Goal: Task Accomplishment & Management: Use online tool/utility

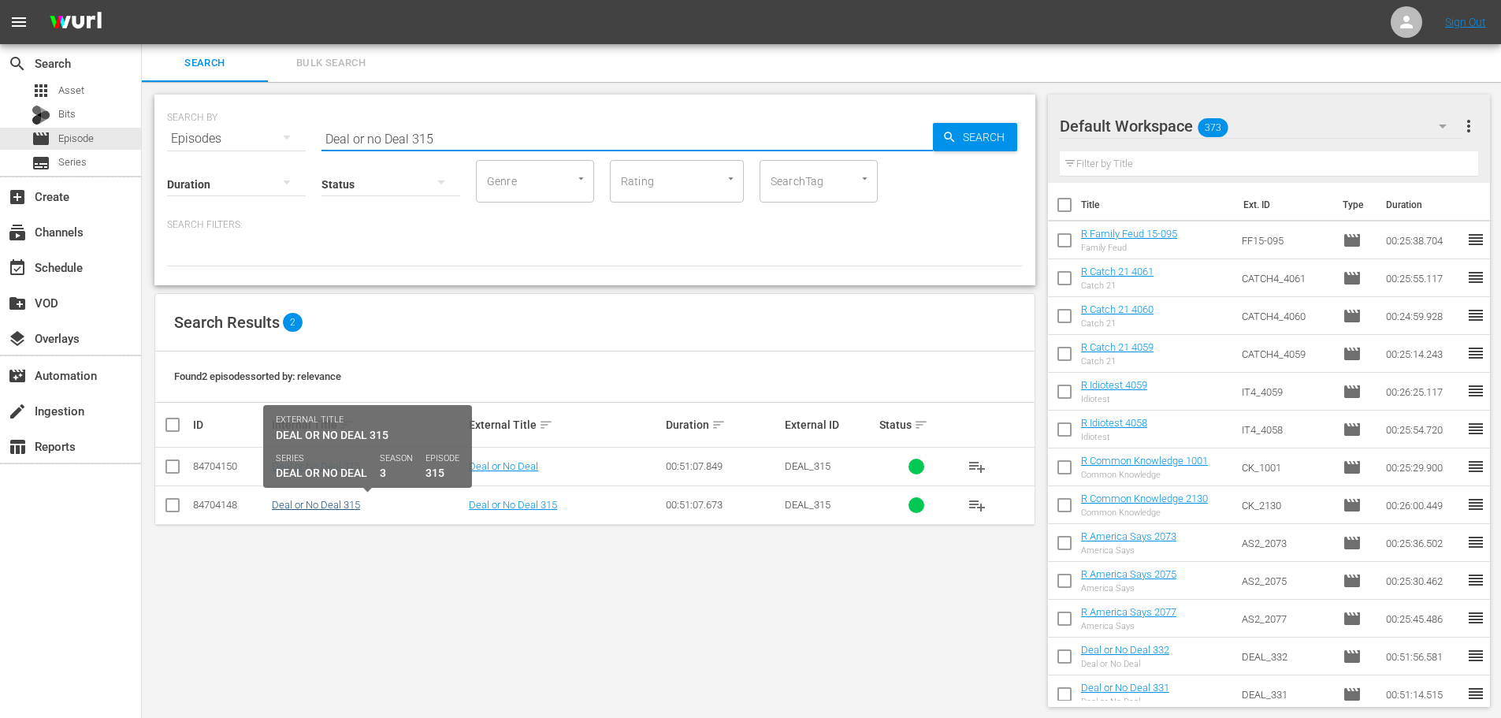
type input "Deal or no Deal 315"
click at [343, 505] on link "Deal or No Deal 315" at bounding box center [316, 505] width 88 height 12
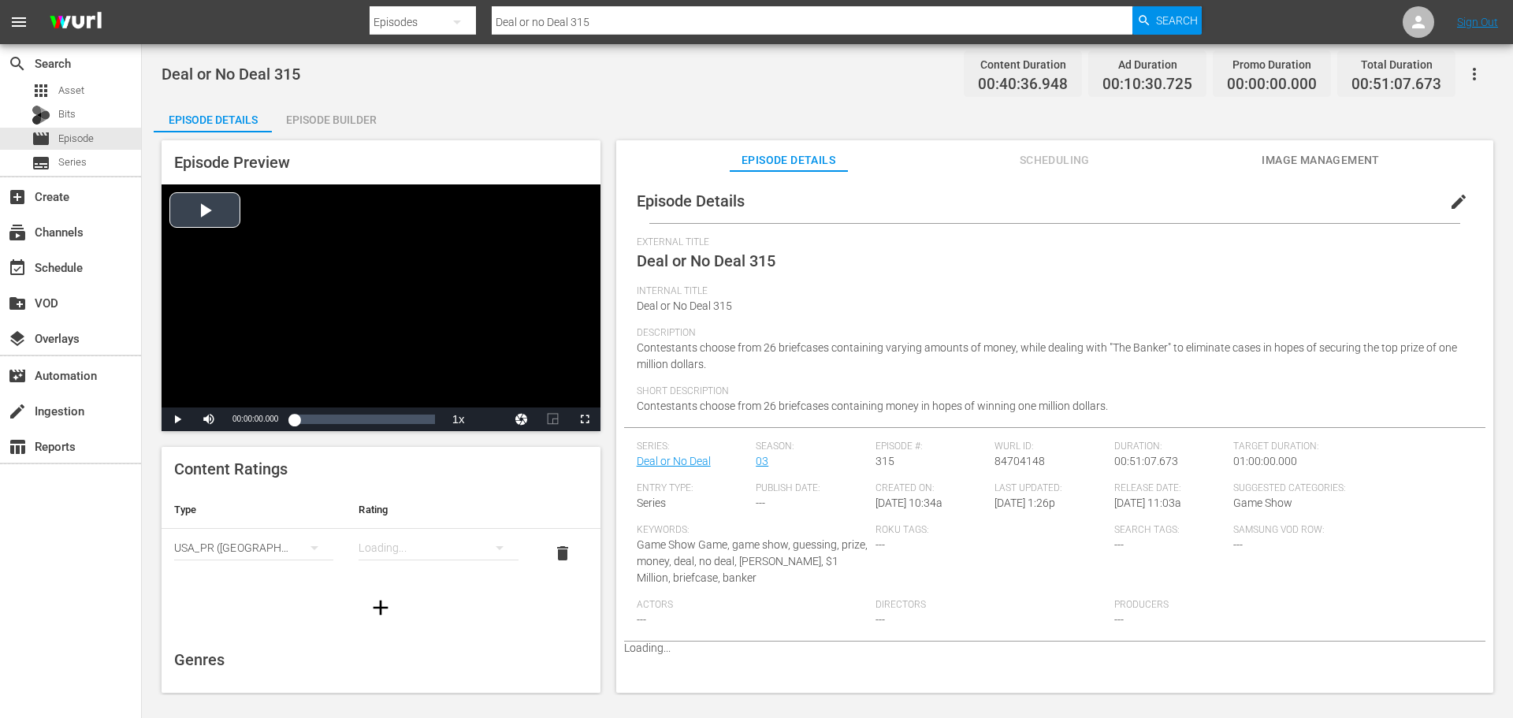
click at [389, 273] on div "Video Player" at bounding box center [381, 295] width 439 height 223
click at [585, 419] on span "Video Player" at bounding box center [585, 419] width 0 height 0
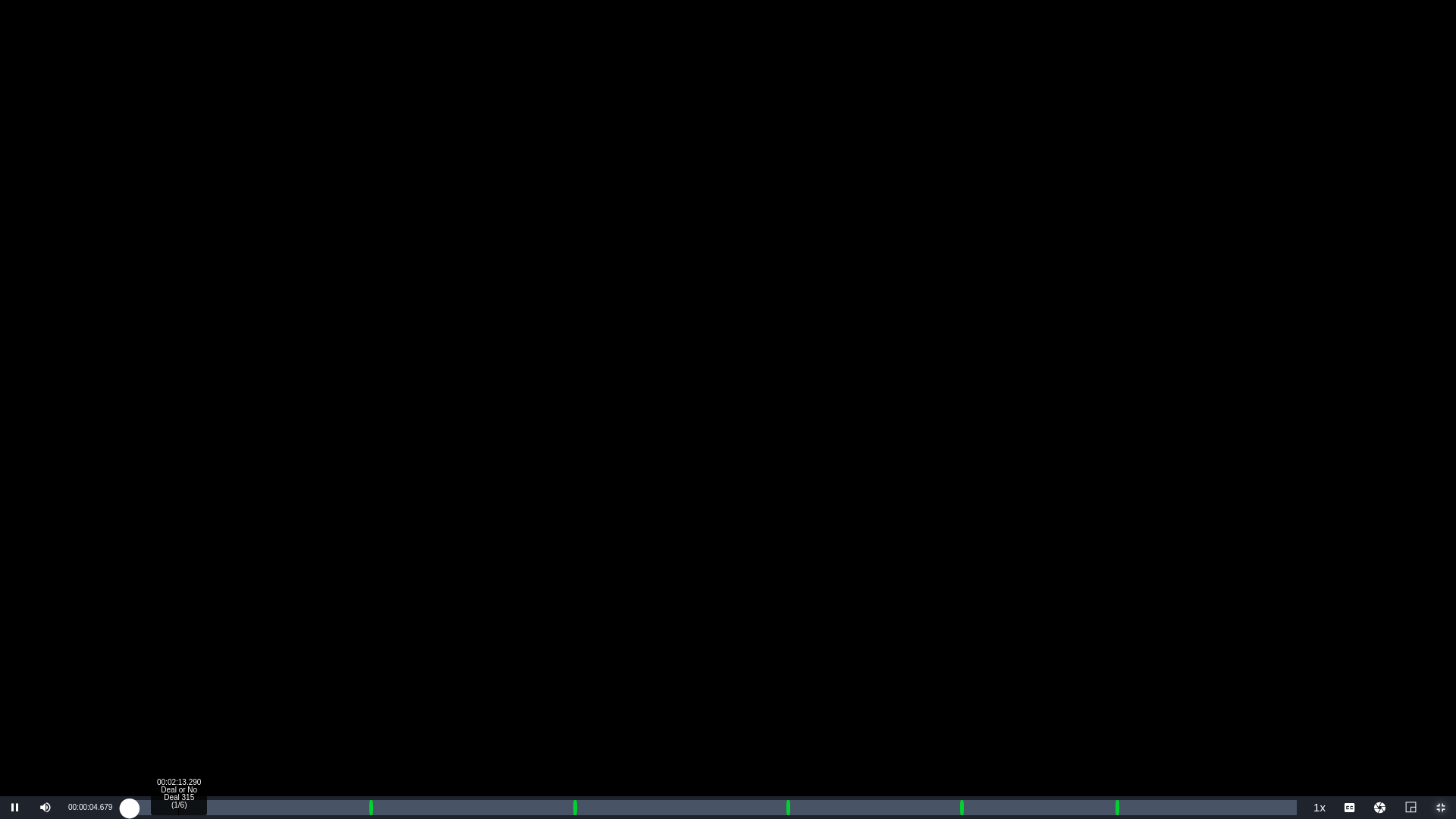
click at [178, 690] on div "Loaded : 0.24% 00:02:13.290 Deal or No Deal 315 (1/6) 00:00:04.719" at bounding box center [711, 807] width 1169 height 15
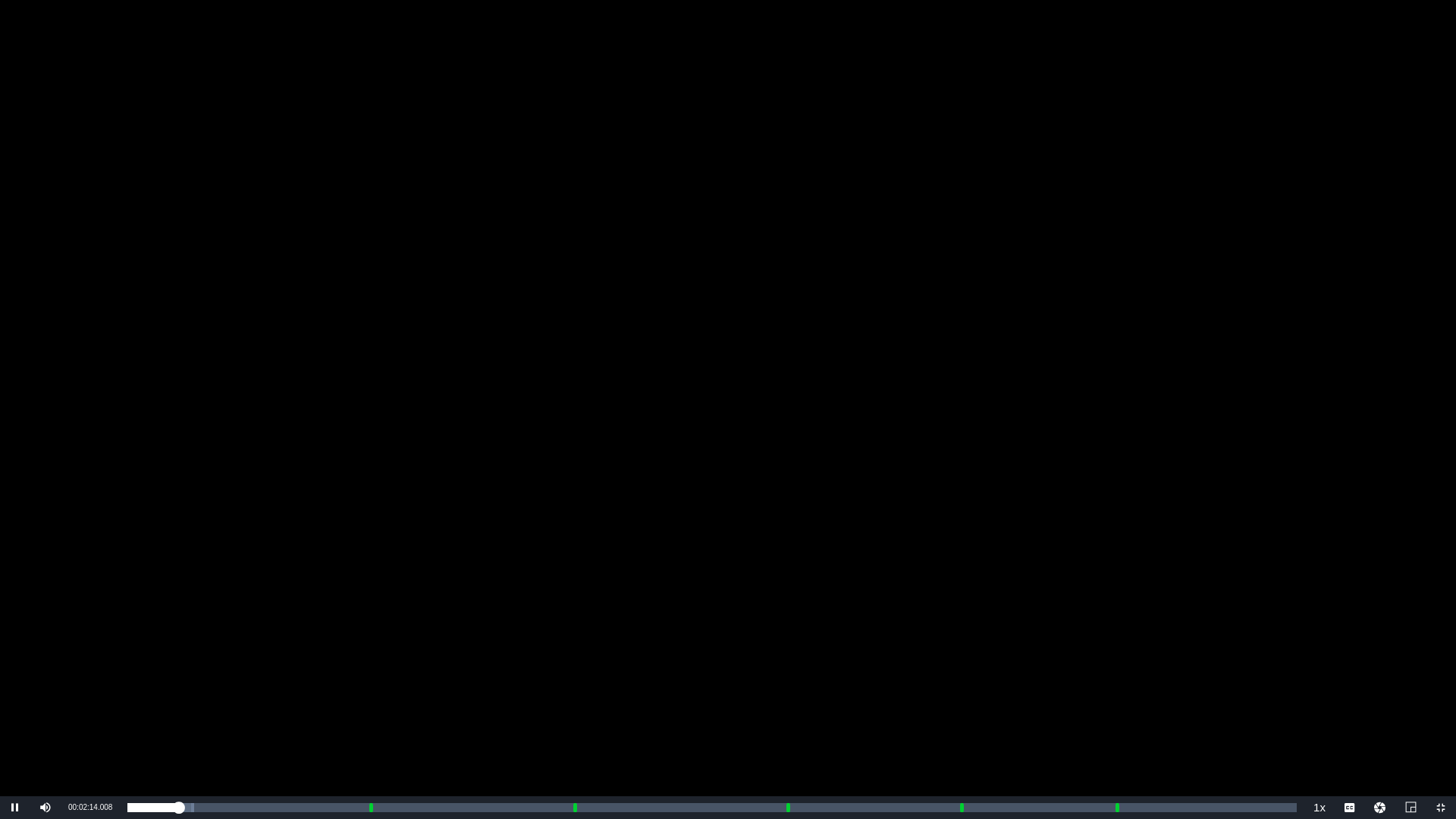
click at [350, 579] on div "Video Player" at bounding box center [728, 397] width 1456 height 796
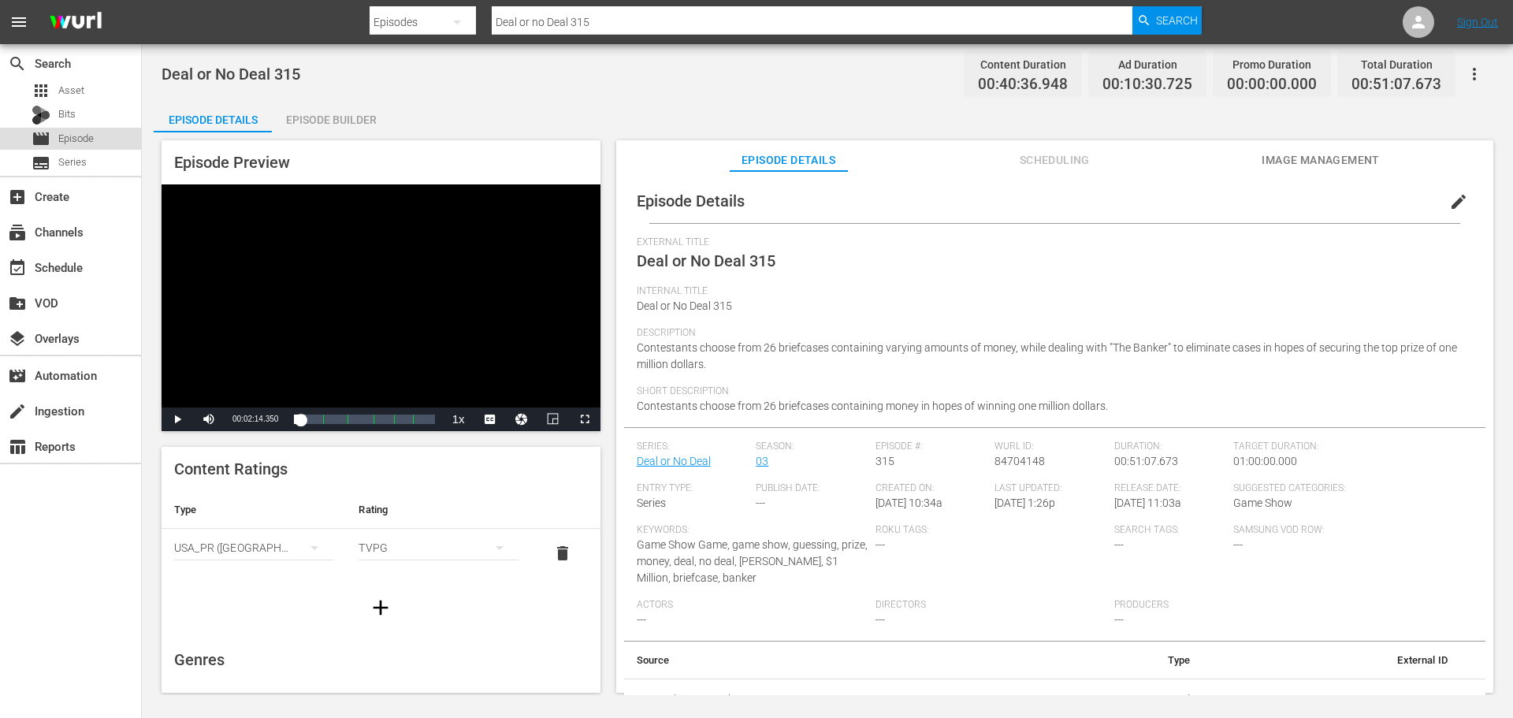
click at [76, 144] on span "Episode" at bounding box center [75, 139] width 35 height 16
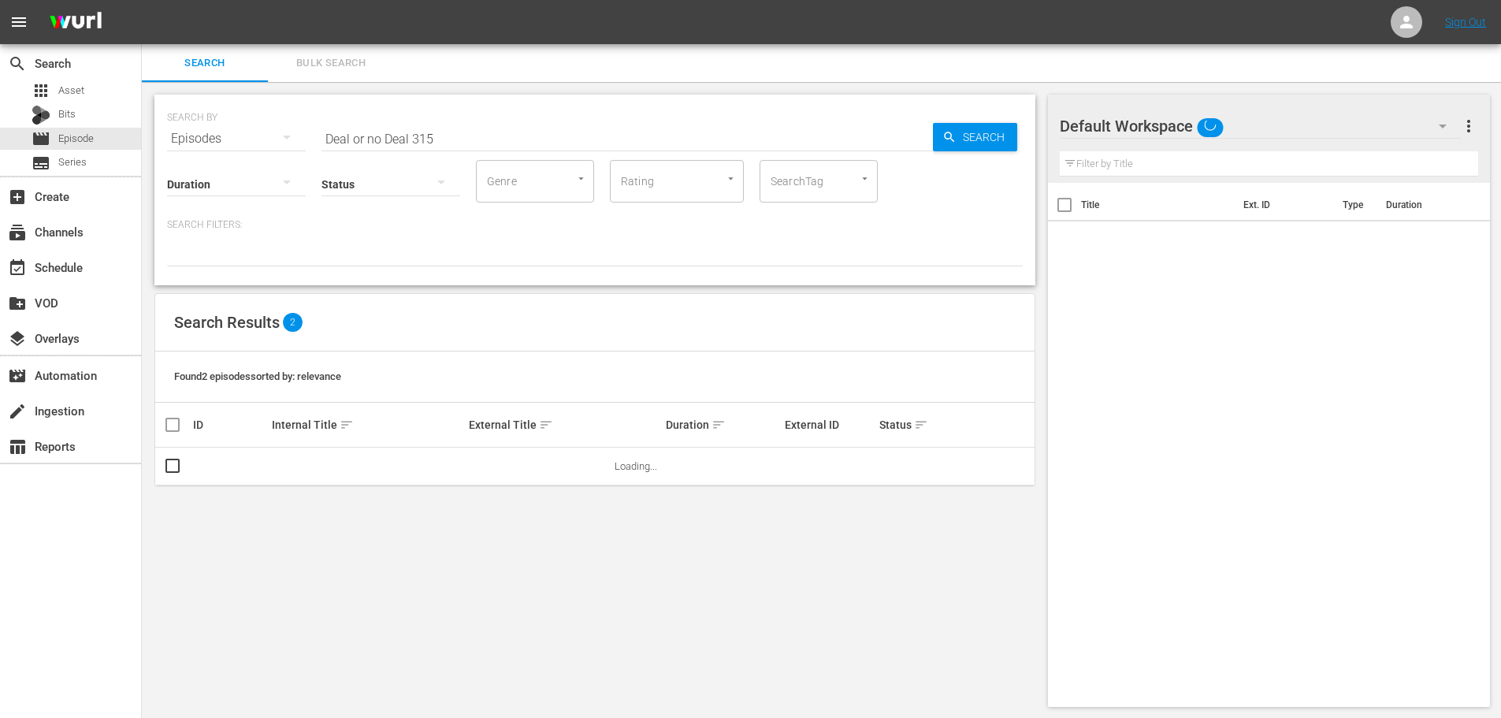
click at [467, 126] on input "Deal or no Deal 315" at bounding box center [628, 139] width 612 height 38
drag, startPoint x: 449, startPoint y: 138, endPoint x: 142, endPoint y: 139, distance: 307.3
click at [142, 139] on div "SEARCH BY Search By Episodes Search ID, Title, Description, Keywords, or Catego…" at bounding box center [595, 401] width 906 height 638
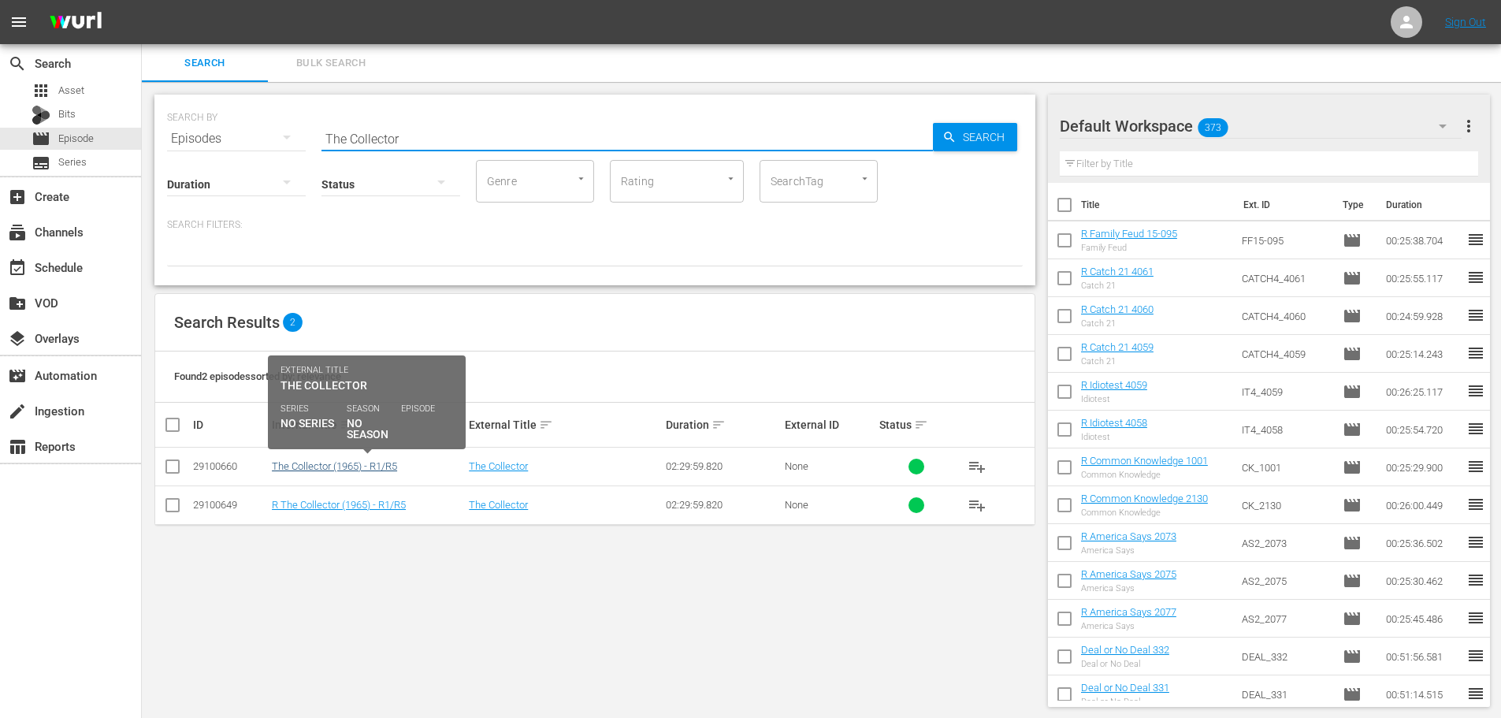
type input "The Collector"
click at [374, 463] on link "The Collector (1965) - R1/R5" at bounding box center [334, 466] width 125 height 12
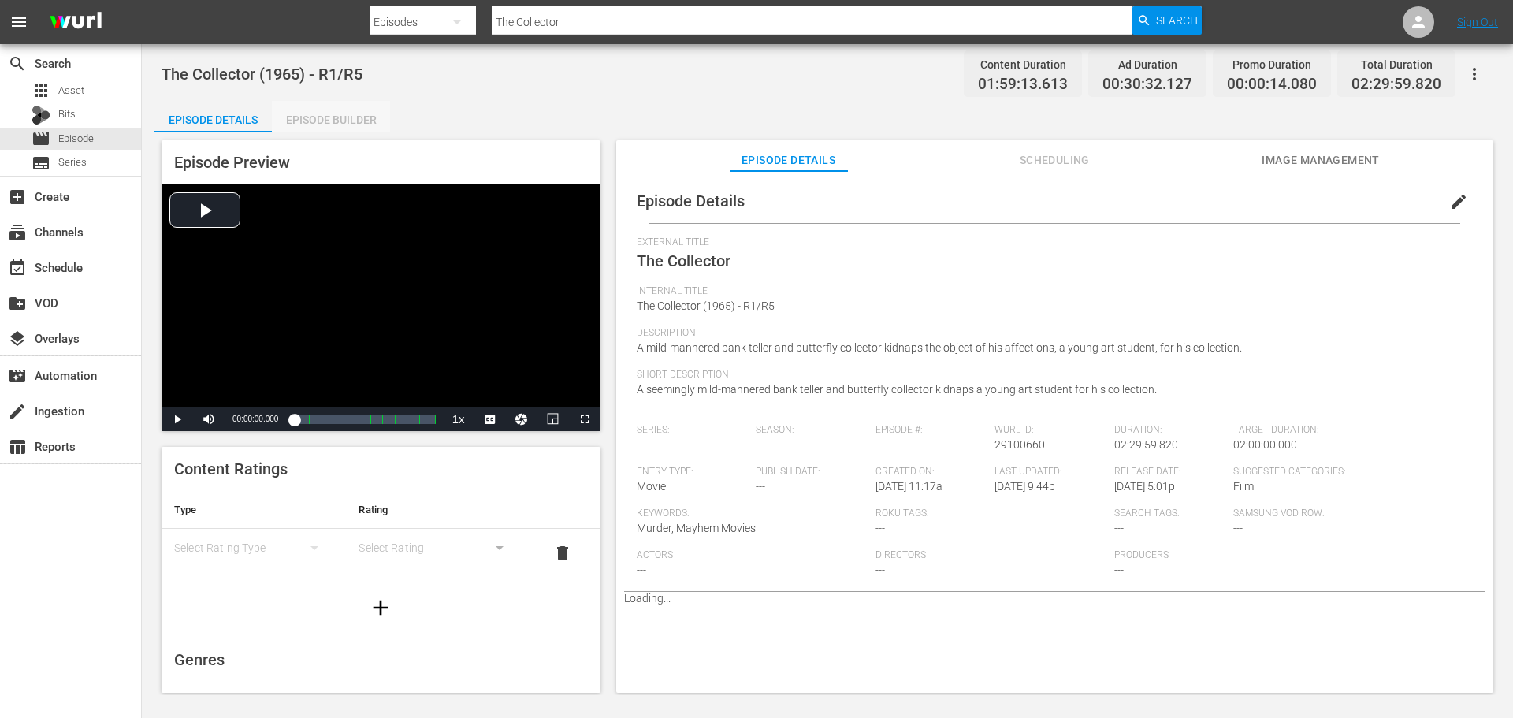
click at [310, 109] on div "Episode Builder" at bounding box center [331, 120] width 118 height 38
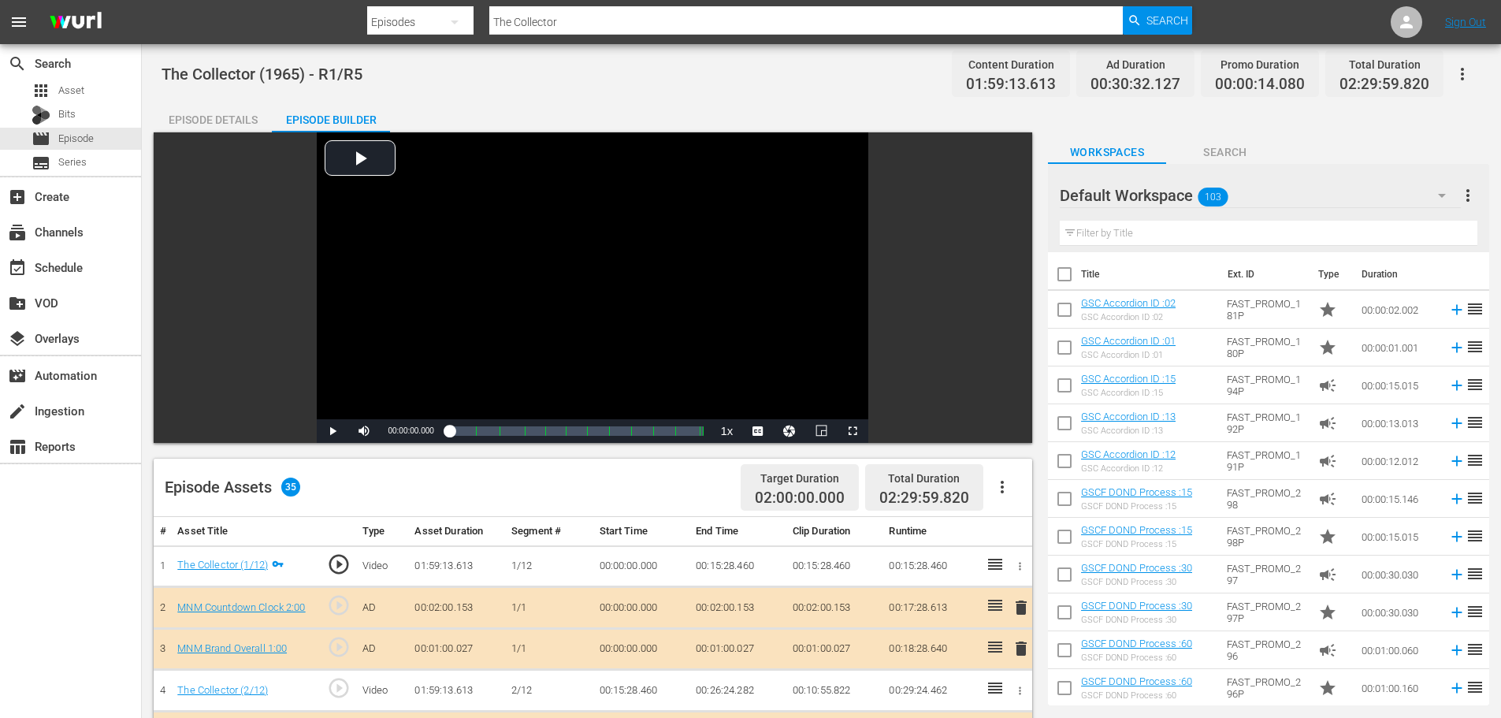
drag, startPoint x: 1002, startPoint y: 489, endPoint x: 1022, endPoint y: 493, distance: 20.3
click at [1002, 489] on icon "button" at bounding box center [1002, 487] width 3 height 13
click at [1051, 541] on div "Clear Ads" at bounding box center [1049, 531] width 107 height 38
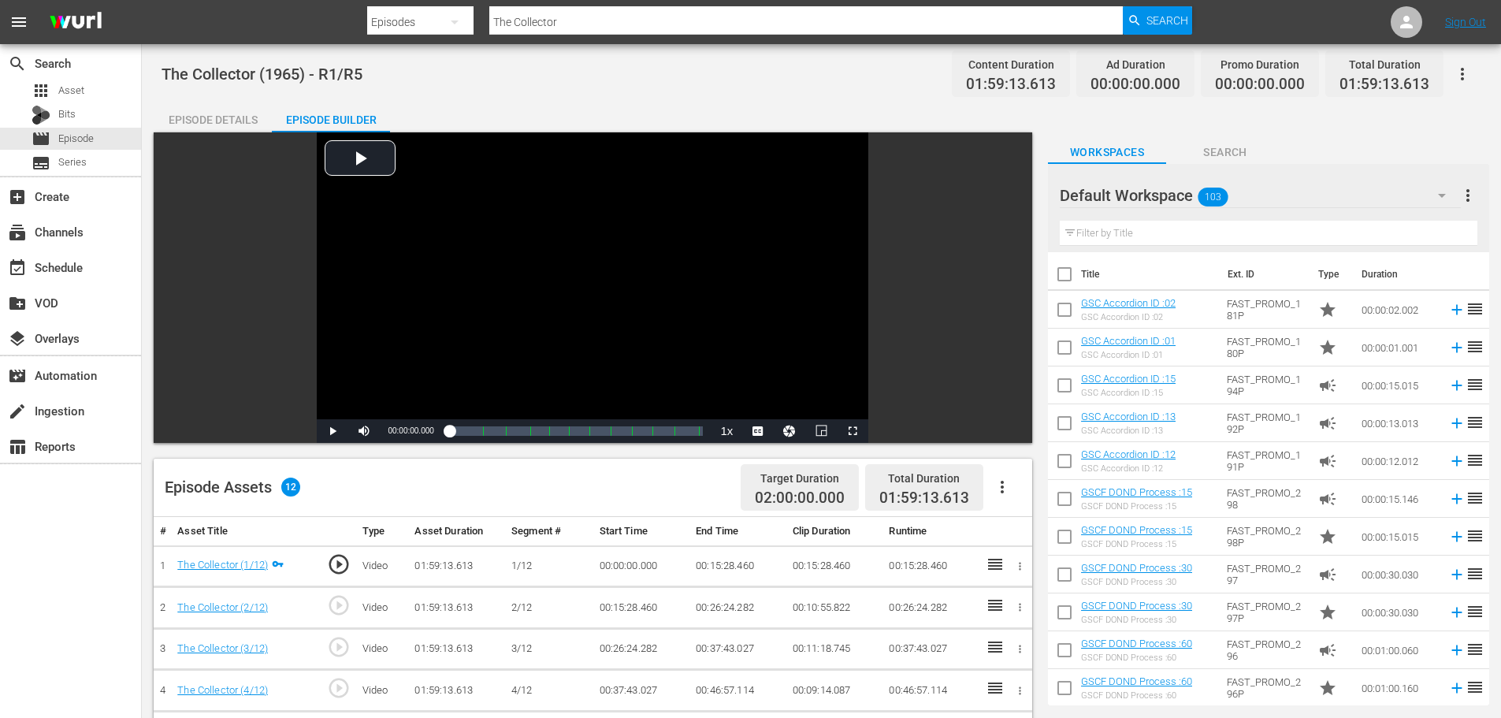
click at [1455, 73] on icon "button" at bounding box center [1462, 74] width 19 height 19
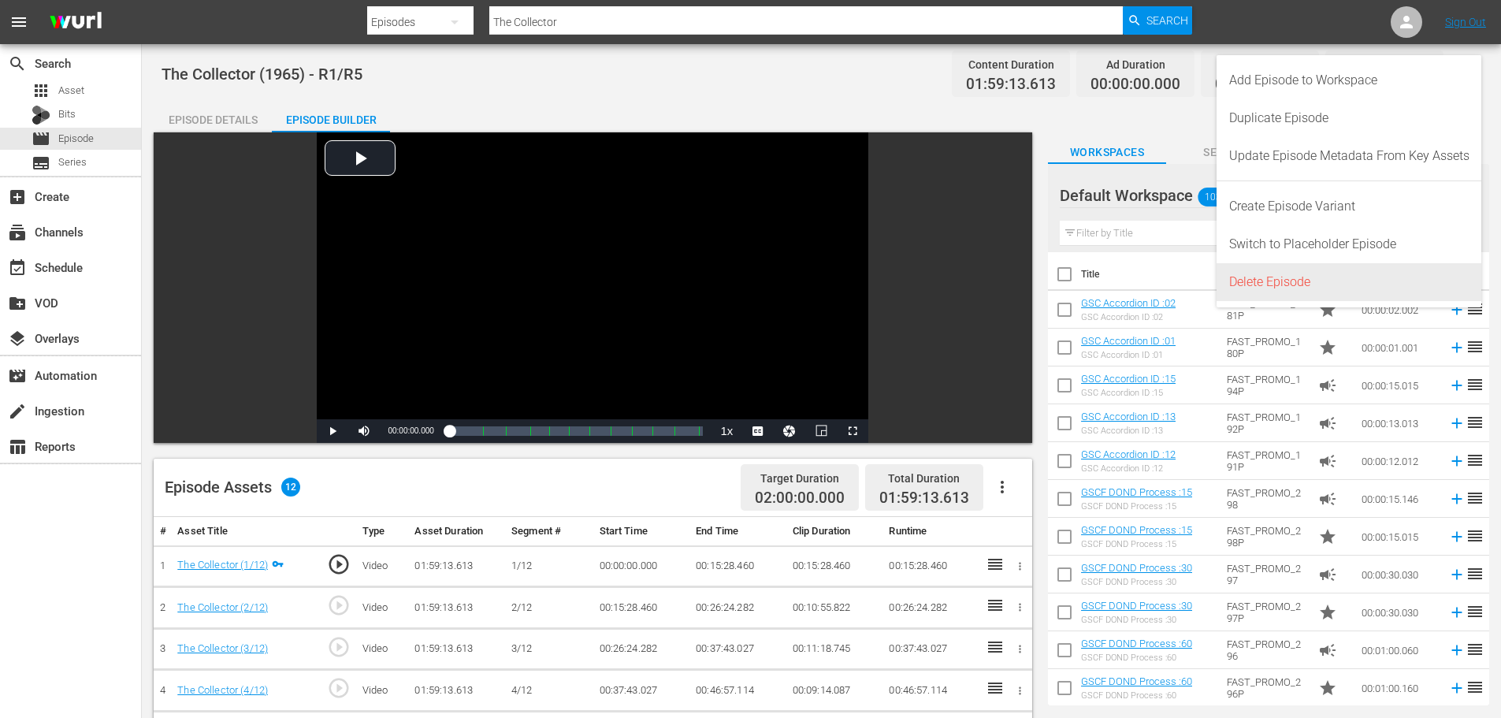
click at [1304, 294] on div "Delete Episode" at bounding box center [1349, 282] width 240 height 38
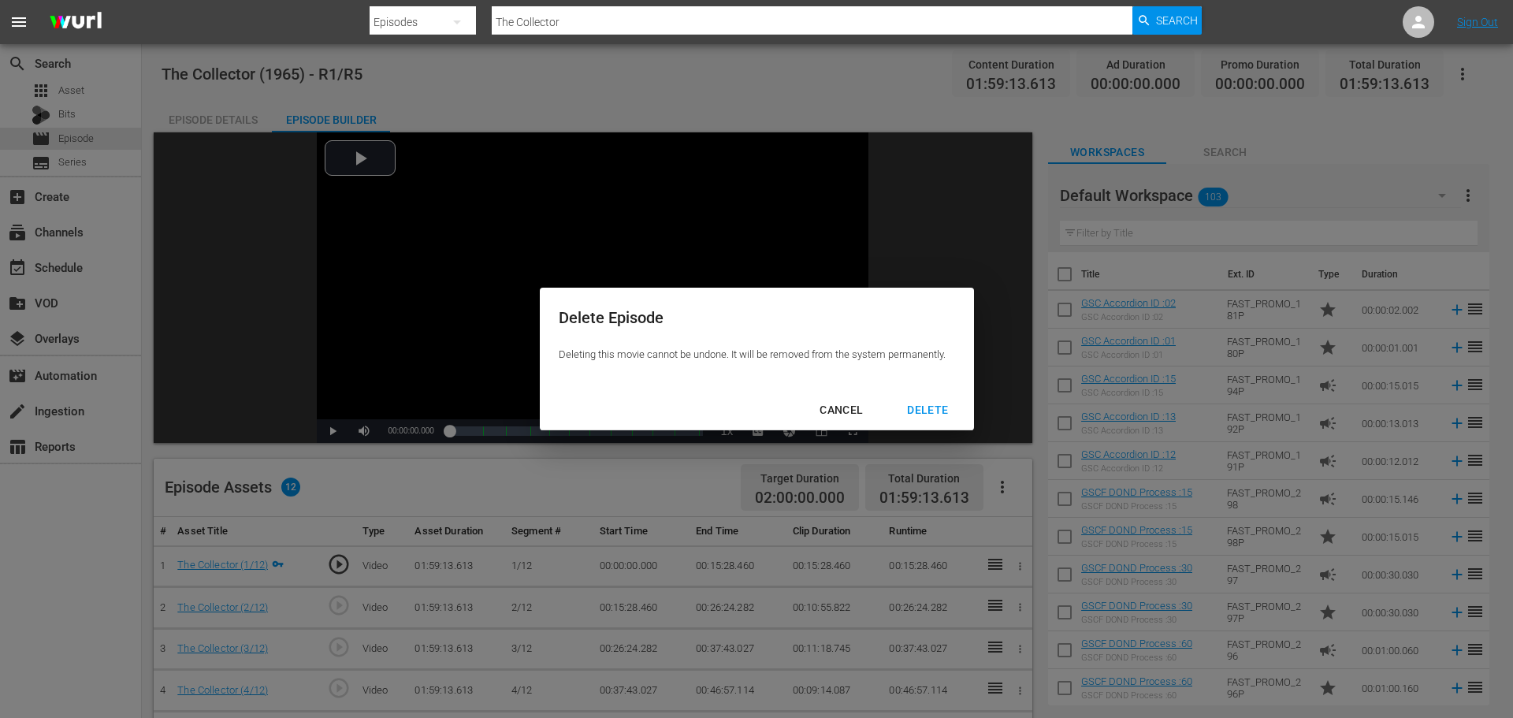
click at [923, 410] on div "DELETE" at bounding box center [927, 410] width 66 height 20
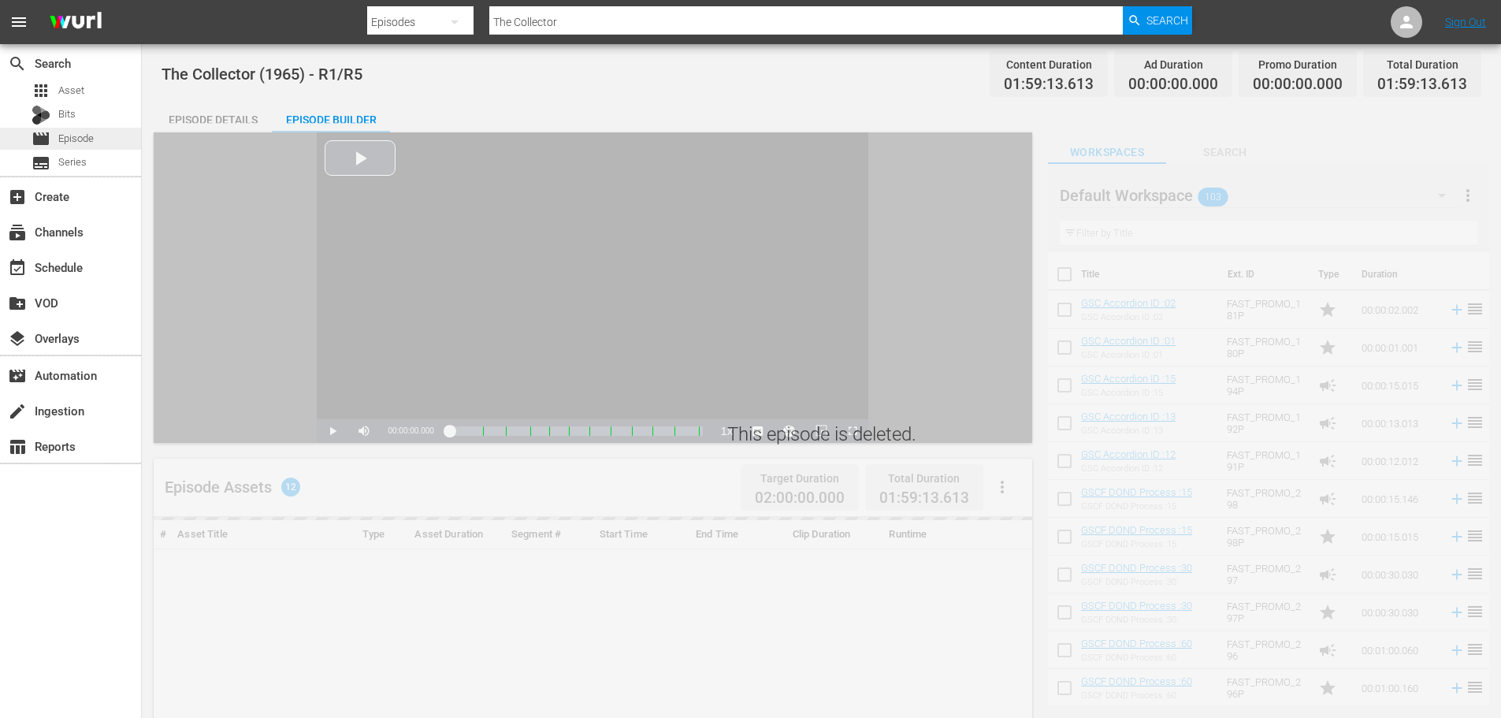
click at [74, 140] on span "Episode" at bounding box center [75, 139] width 35 height 16
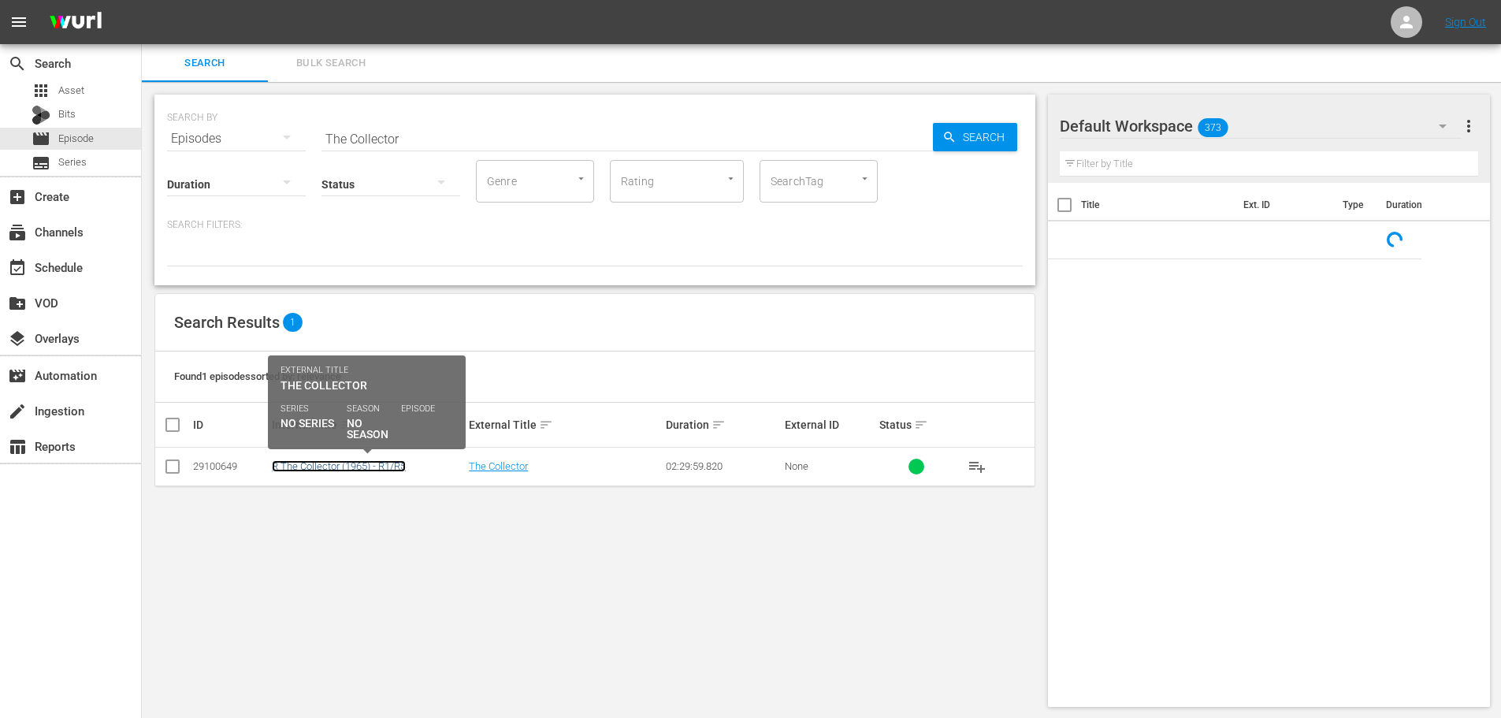
click at [363, 463] on link "R The Collector (1965) - R1/R5" at bounding box center [339, 466] width 134 height 12
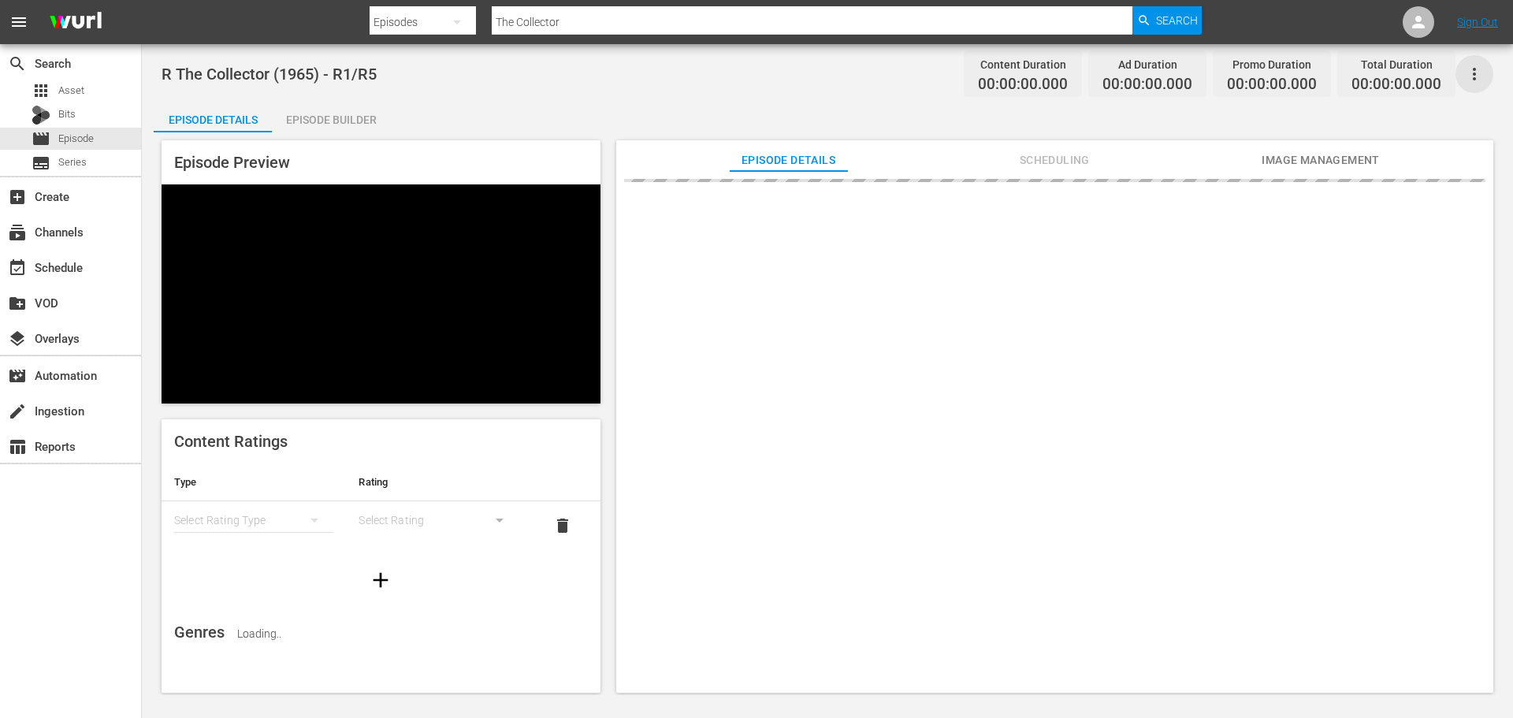
click at [1482, 71] on icon "button" at bounding box center [1474, 74] width 19 height 19
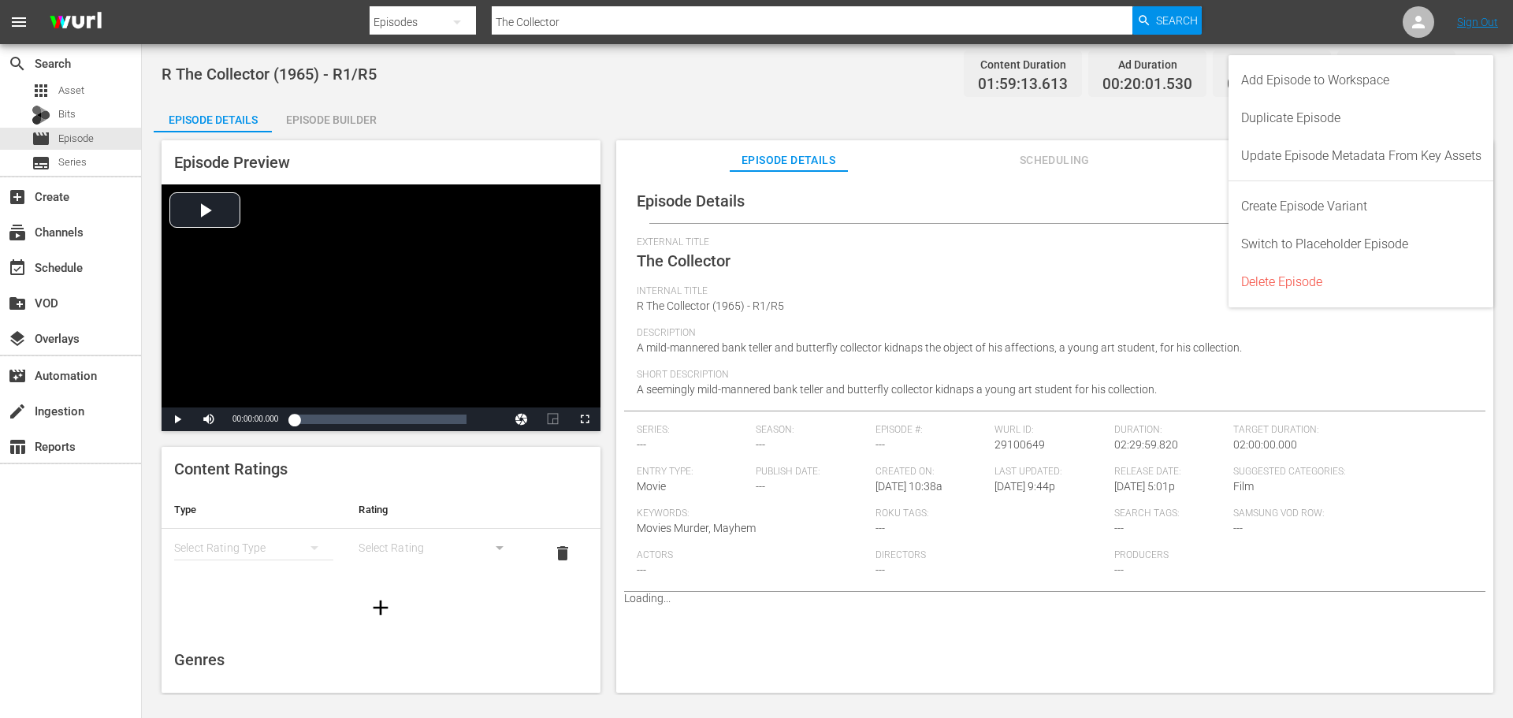
click at [634, 70] on div "R The Collector (1965) - R1/R5 Content Duration 01:59:13.613 Ad Duration 00:20:…" at bounding box center [828, 73] width 1332 height 35
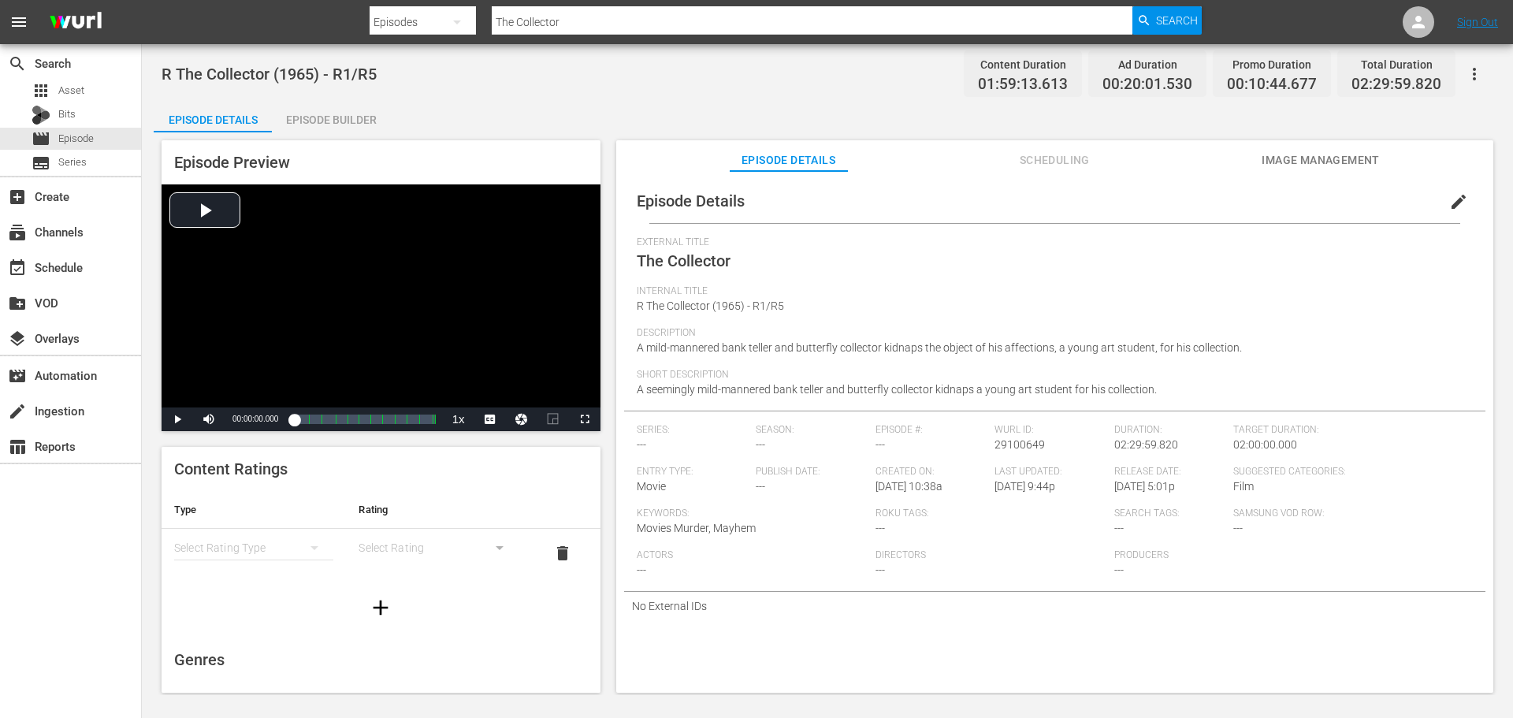
click at [1473, 79] on icon "button" at bounding box center [1474, 74] width 19 height 19
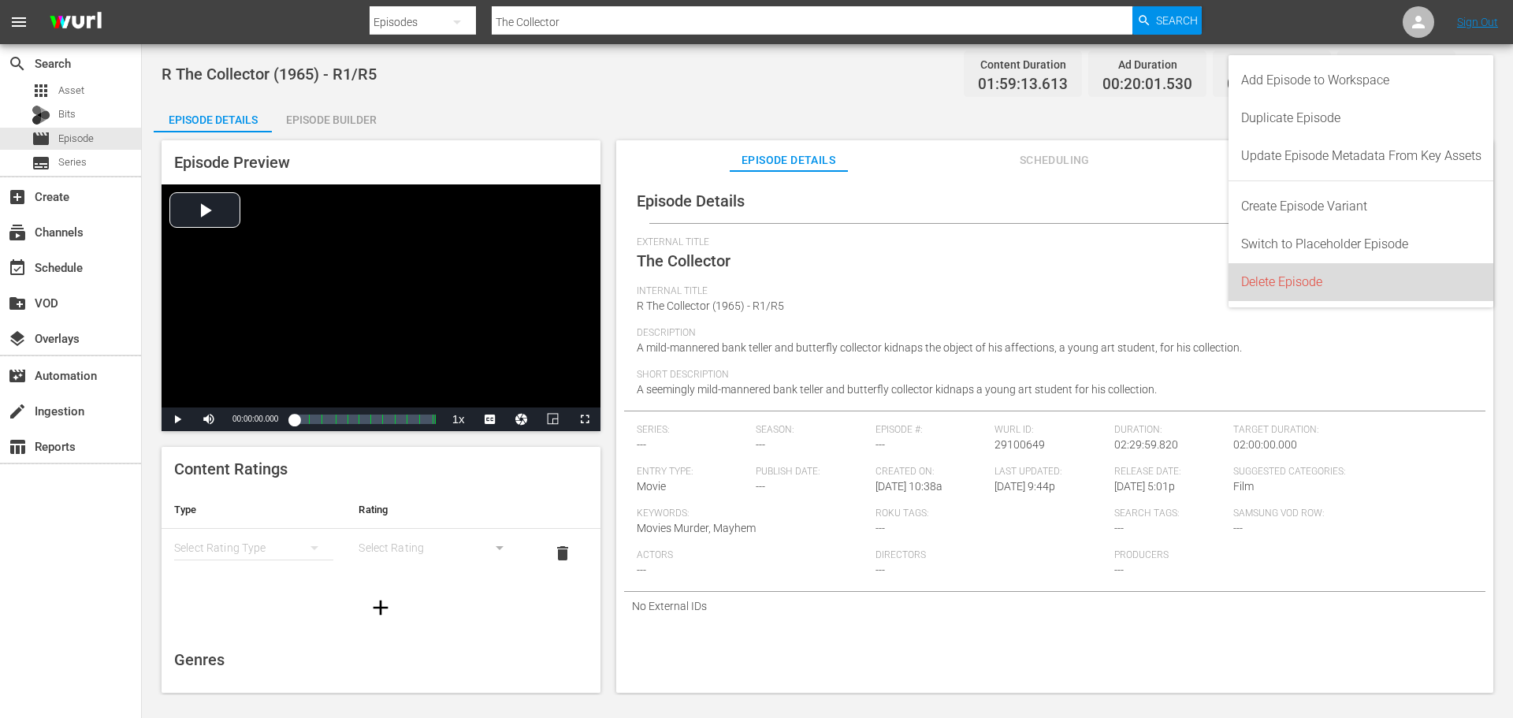
click at [1295, 278] on div "Delete Episode" at bounding box center [1361, 282] width 240 height 38
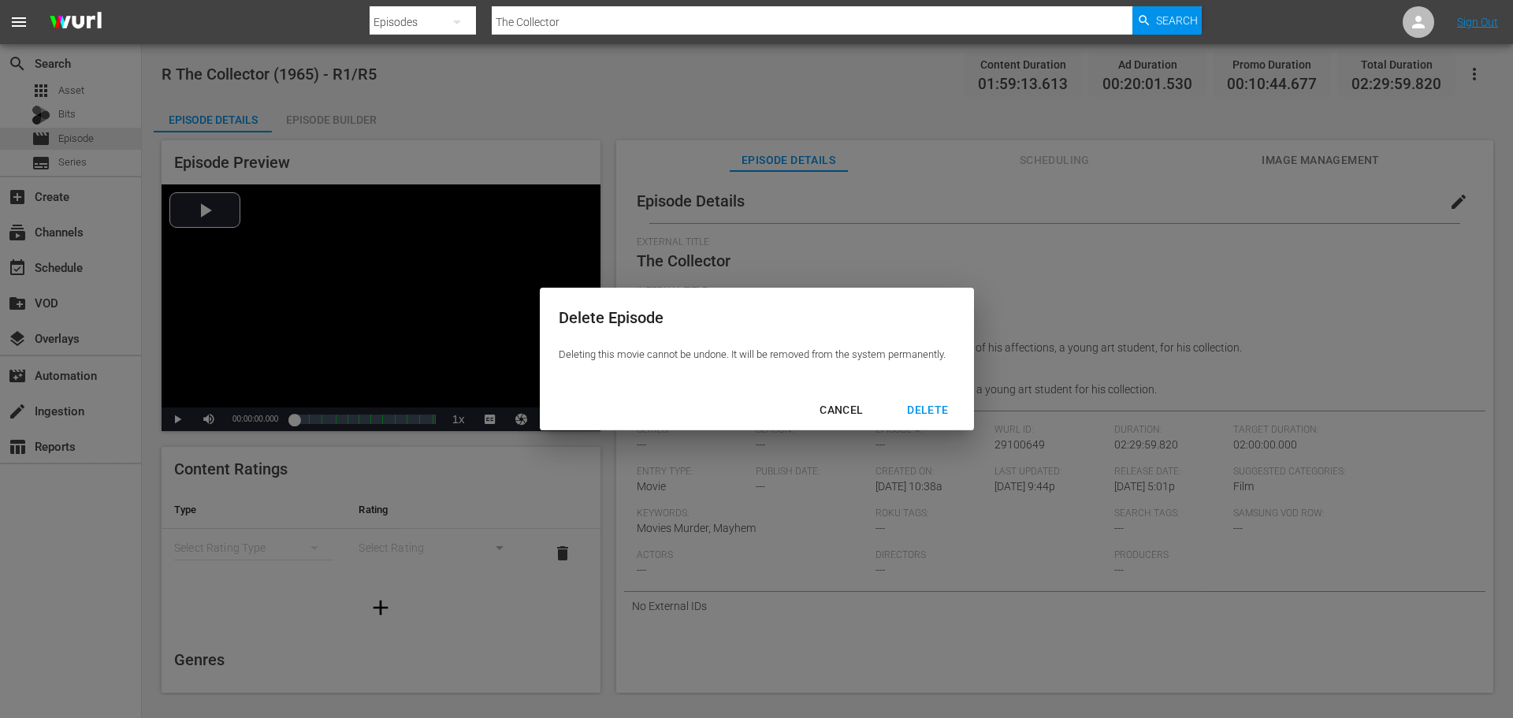
drag, startPoint x: 933, startPoint y: 407, endPoint x: 924, endPoint y: 414, distance: 10.7
click at [934, 407] on div "DELETE" at bounding box center [927, 410] width 66 height 20
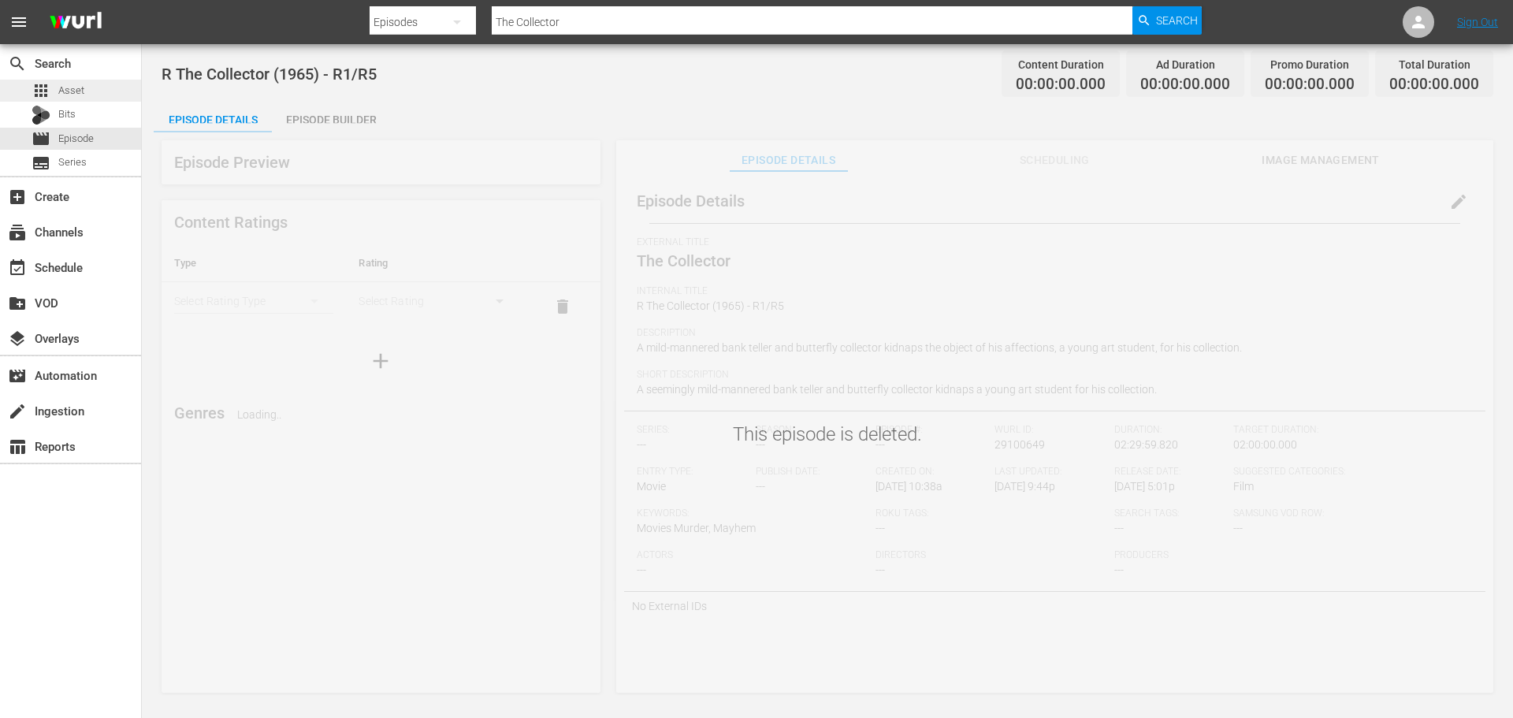
click at [109, 95] on div "apps Asset" at bounding box center [70, 91] width 141 height 22
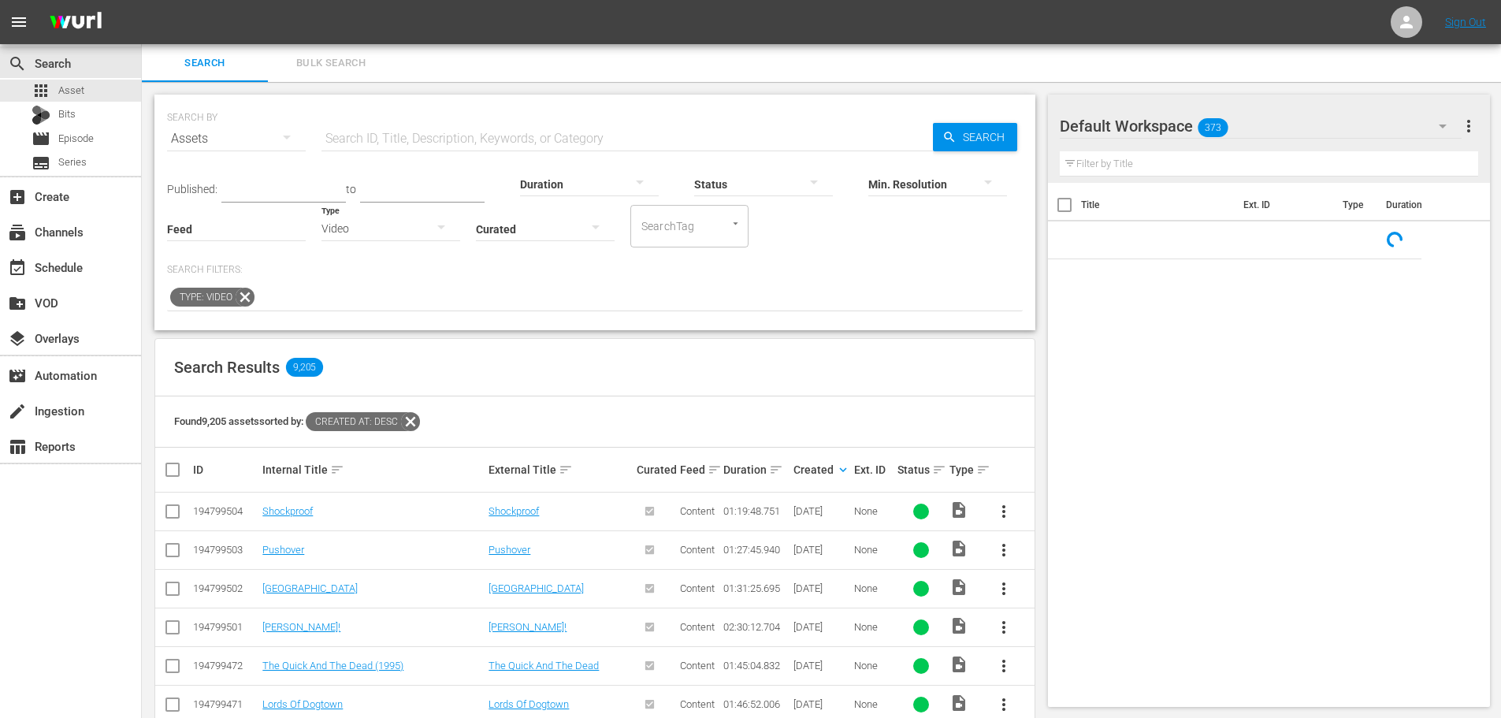
click at [240, 294] on icon at bounding box center [245, 297] width 20 height 20
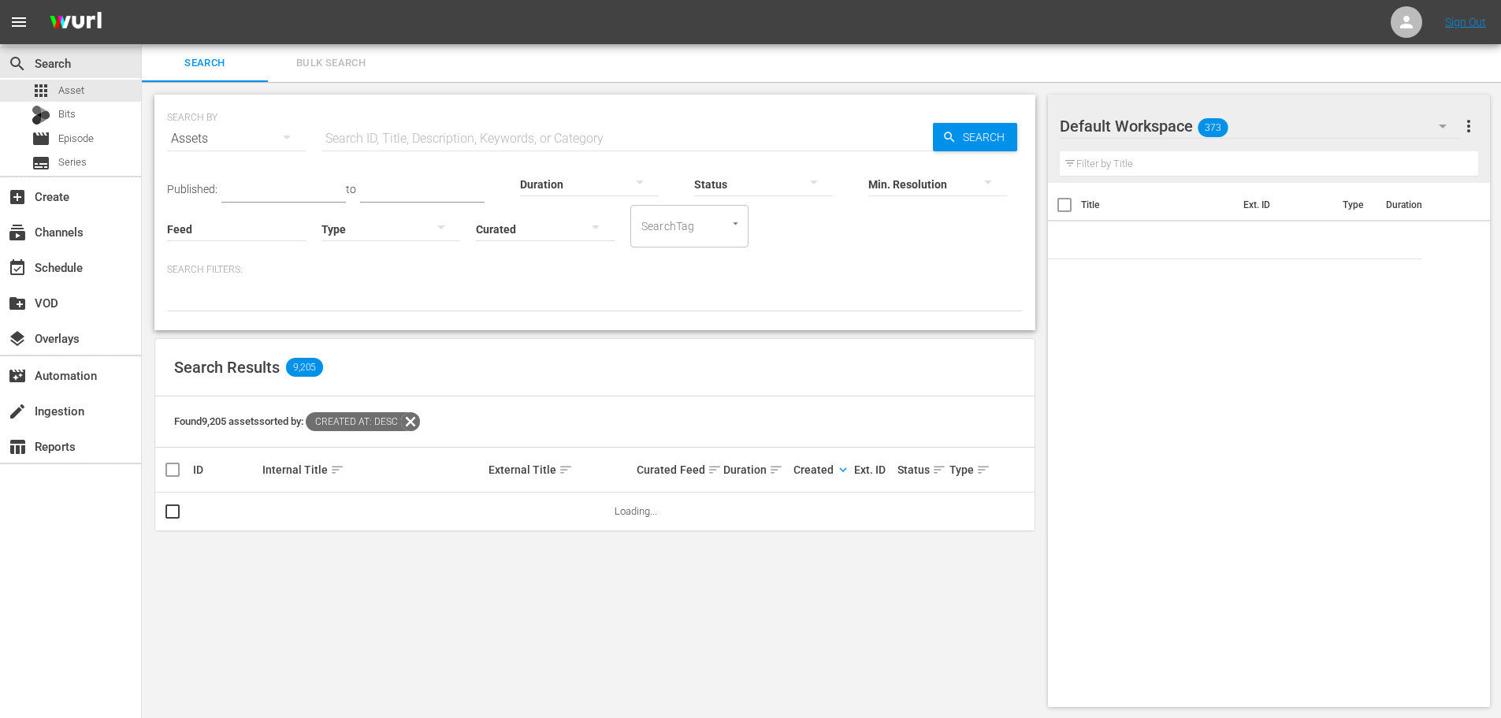
drag, startPoint x: 439, startPoint y: 140, endPoint x: 437, endPoint y: 130, distance: 10.4
click at [441, 139] on input "text" at bounding box center [628, 139] width 612 height 38
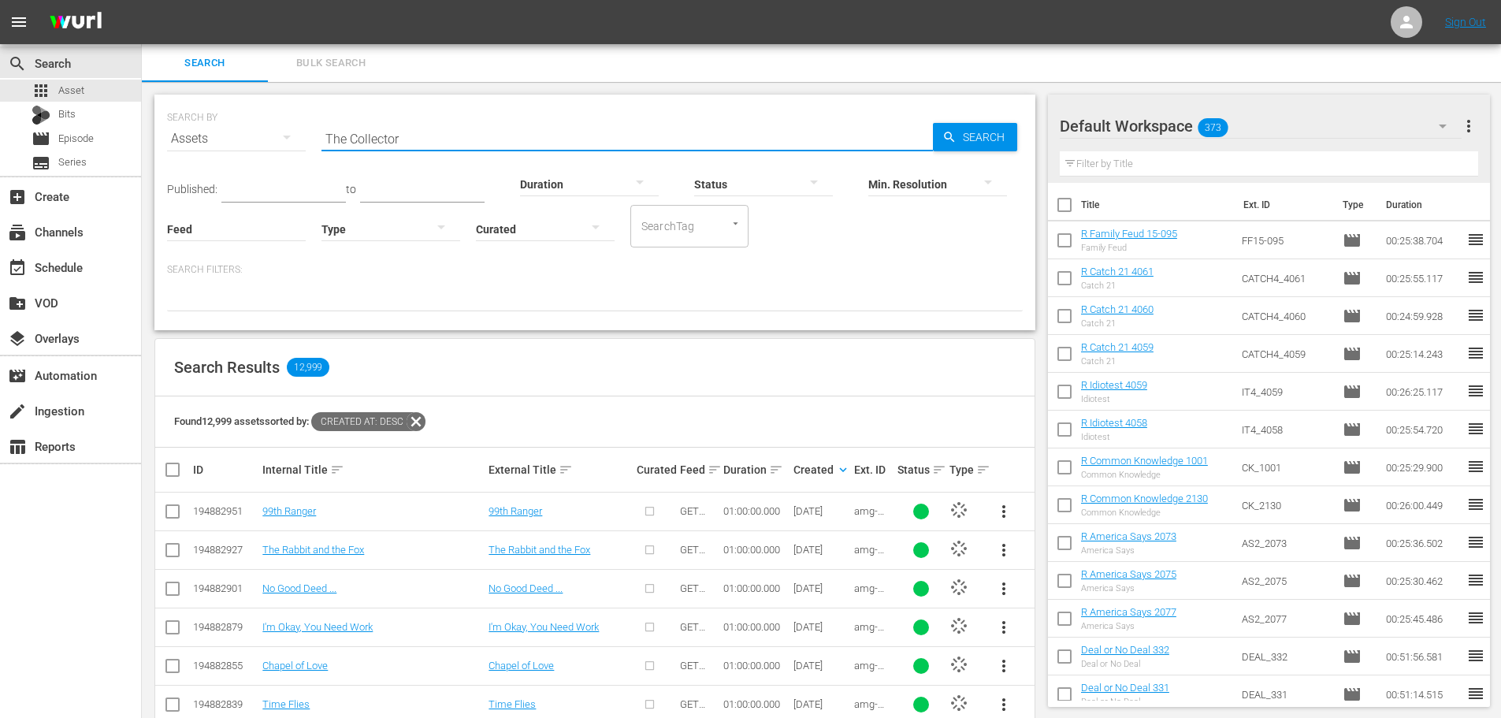
type input "The Collector"
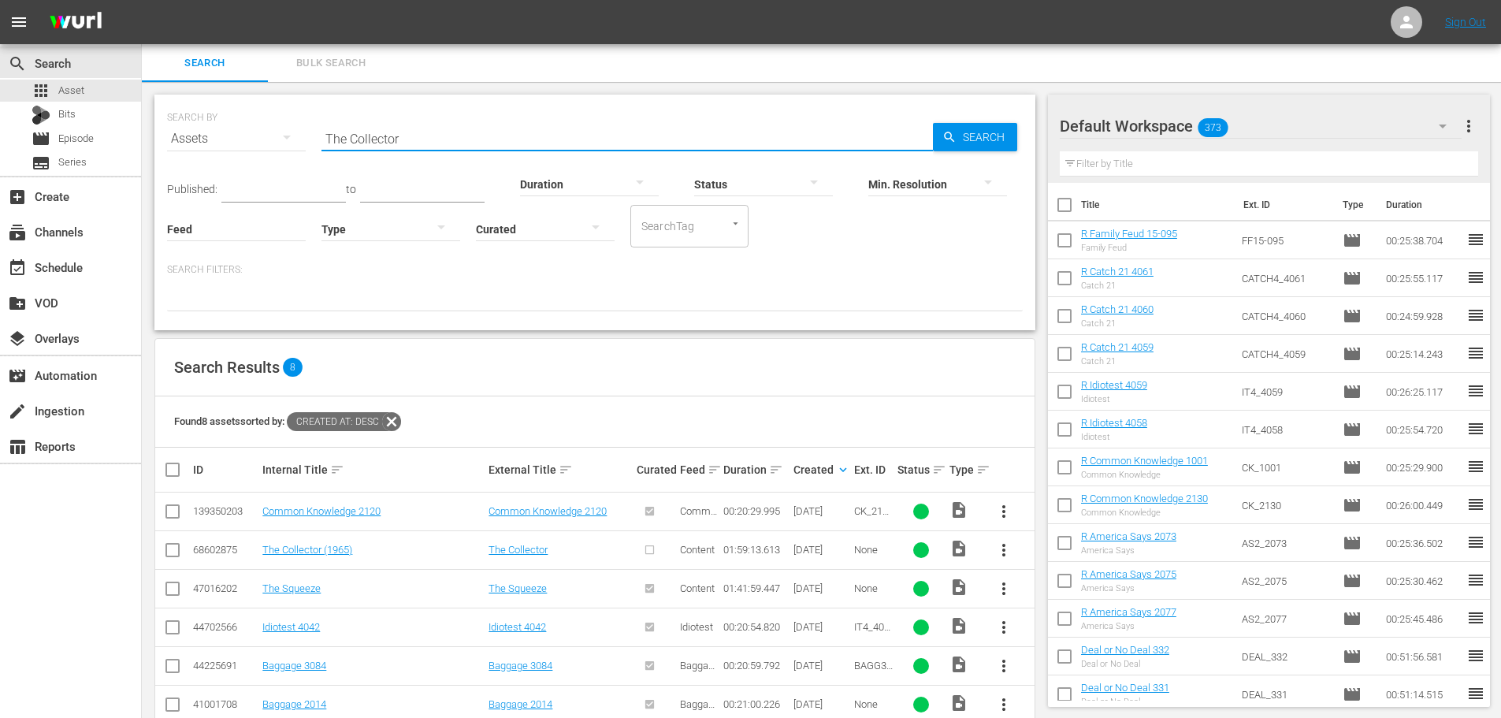
drag, startPoint x: 449, startPoint y: 134, endPoint x: 192, endPoint y: 85, distance: 262.3
click at [204, 86] on div "SEARCH BY Search By Assets Search ID, Title, Description, Keywords, or Category…" at bounding box center [595, 456] width 906 height 749
click at [108, 133] on div "movie Episode" at bounding box center [70, 139] width 141 height 22
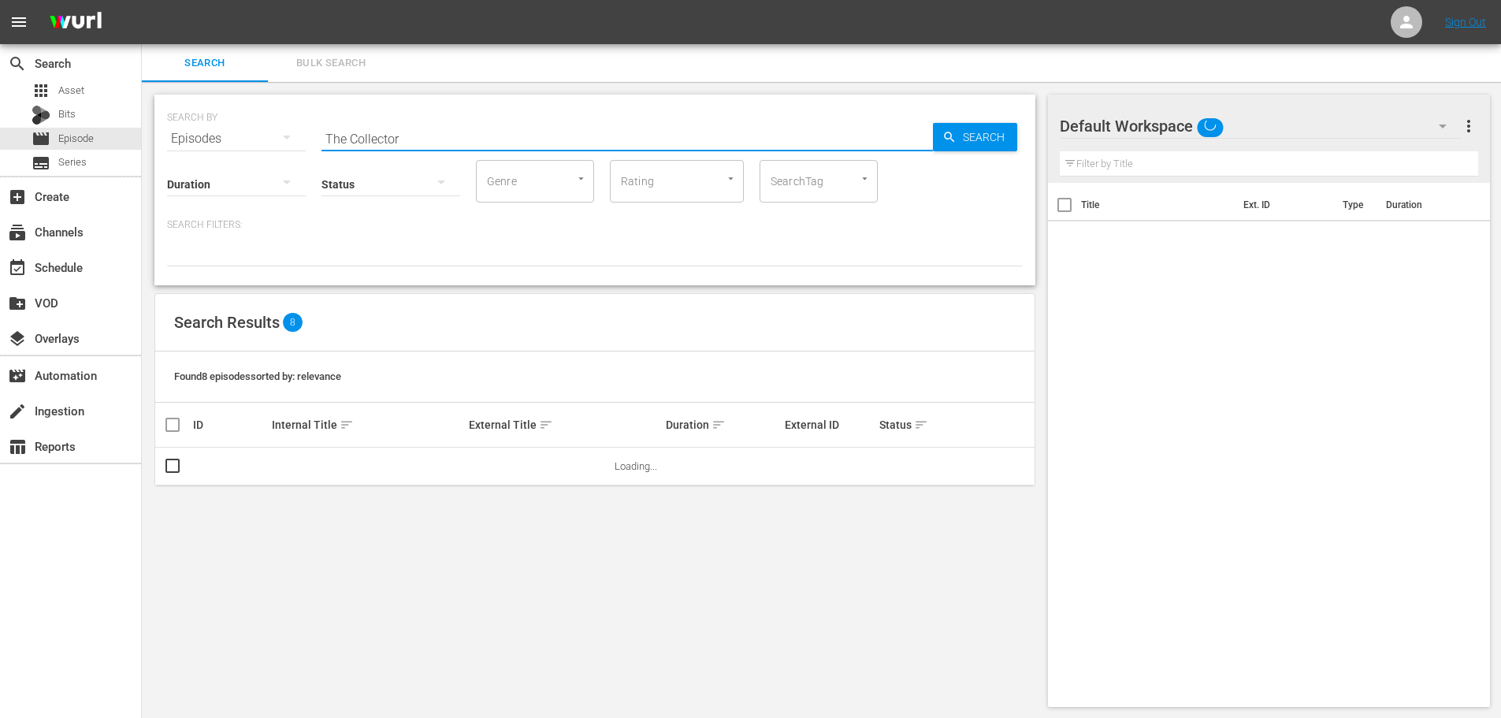
drag, startPoint x: 407, startPoint y: 140, endPoint x: 297, endPoint y: 128, distance: 110.3
click at [297, 128] on div "SEARCH BY Search By Episodes Search ID, Title, Description, Keywords, or Catego…" at bounding box center [595, 129] width 856 height 57
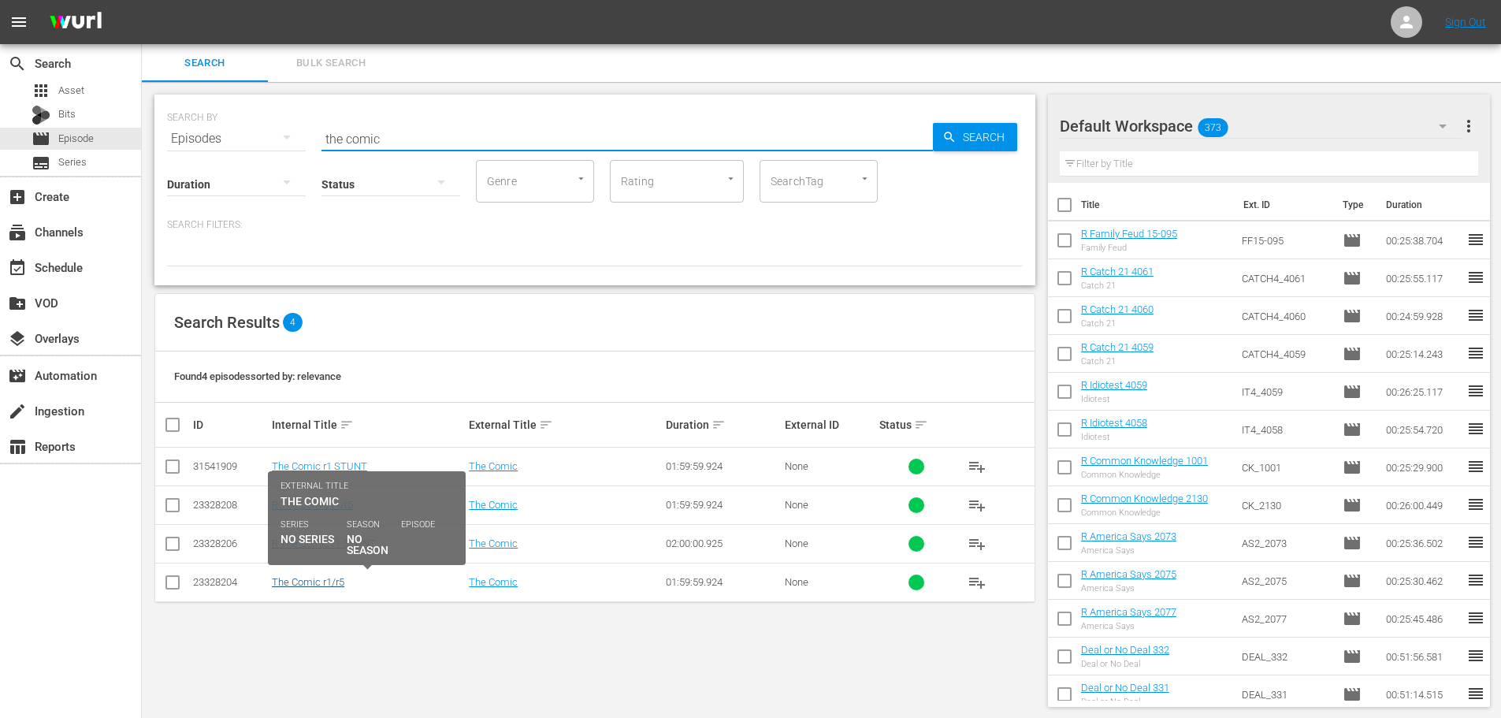
type input "the comic"
click at [311, 582] on link "The Comic r1/r5" at bounding box center [308, 582] width 73 height 12
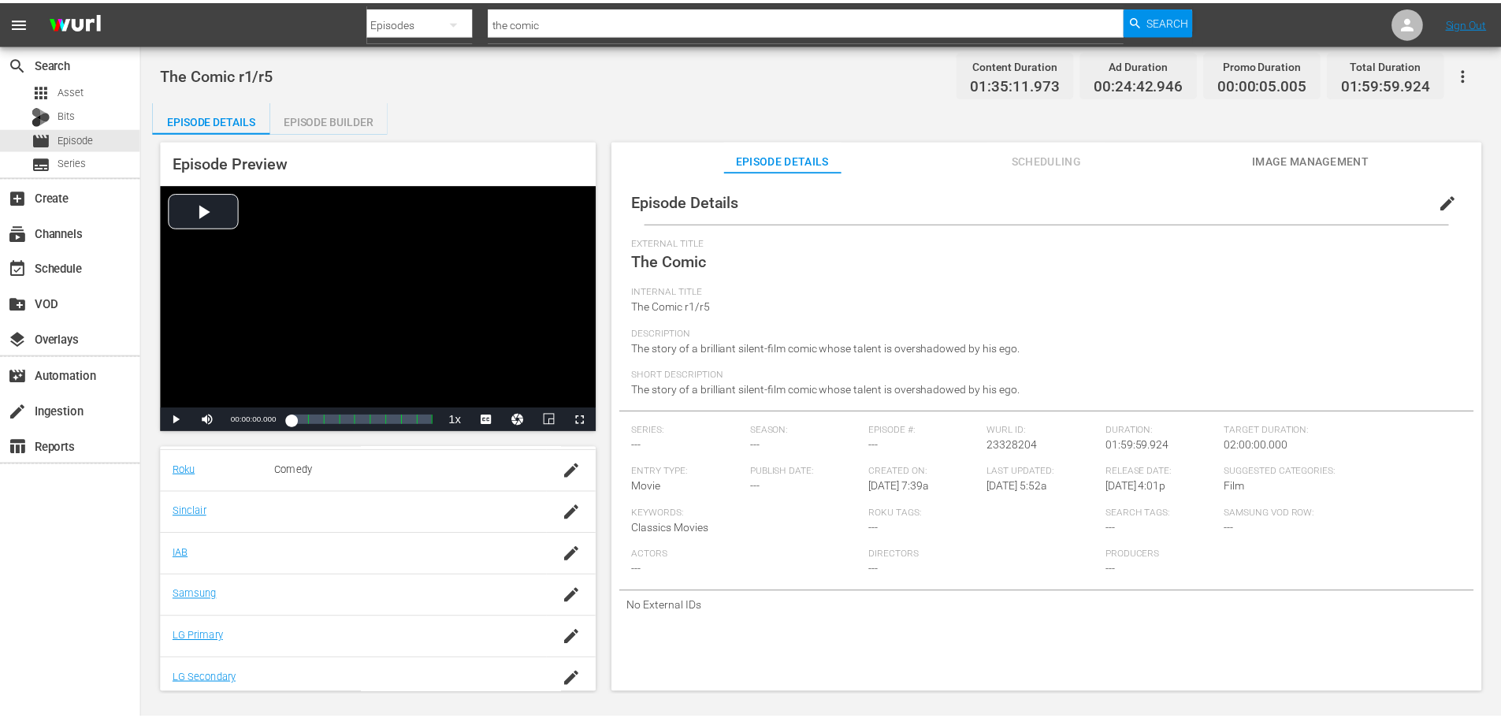
scroll to position [315, 0]
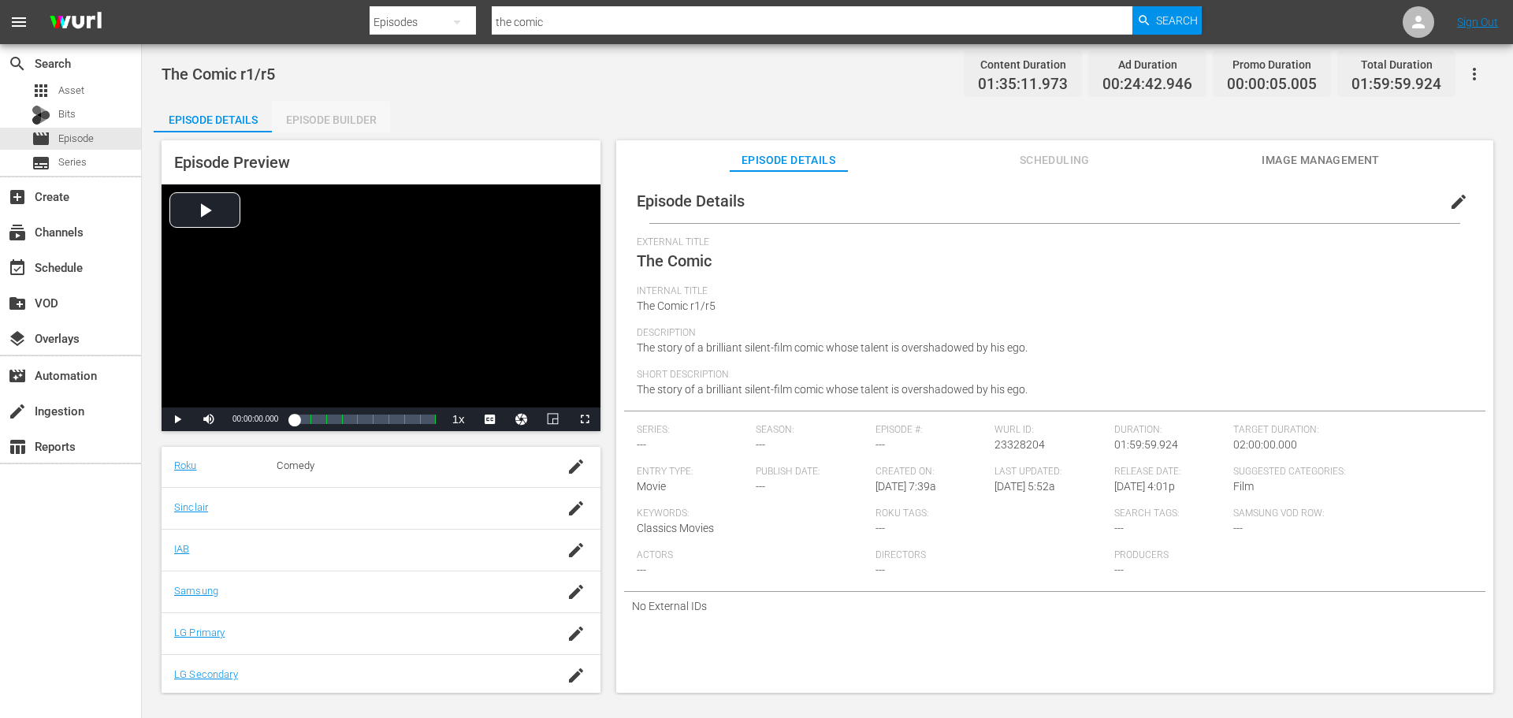
drag, startPoint x: 330, startPoint y: 129, endPoint x: 329, endPoint y: 117, distance: 12.7
click at [331, 129] on div "Episode Builder" at bounding box center [331, 120] width 118 height 38
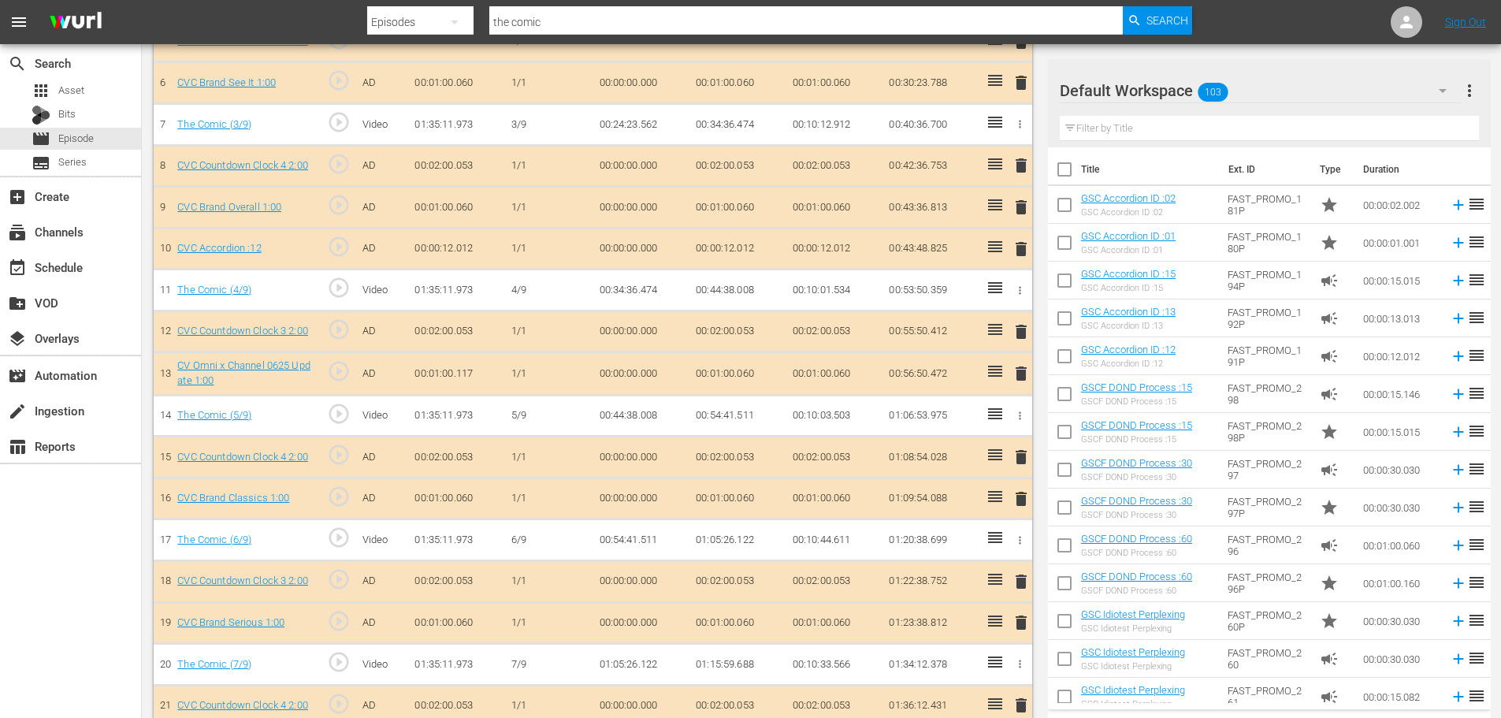
scroll to position [373, 0]
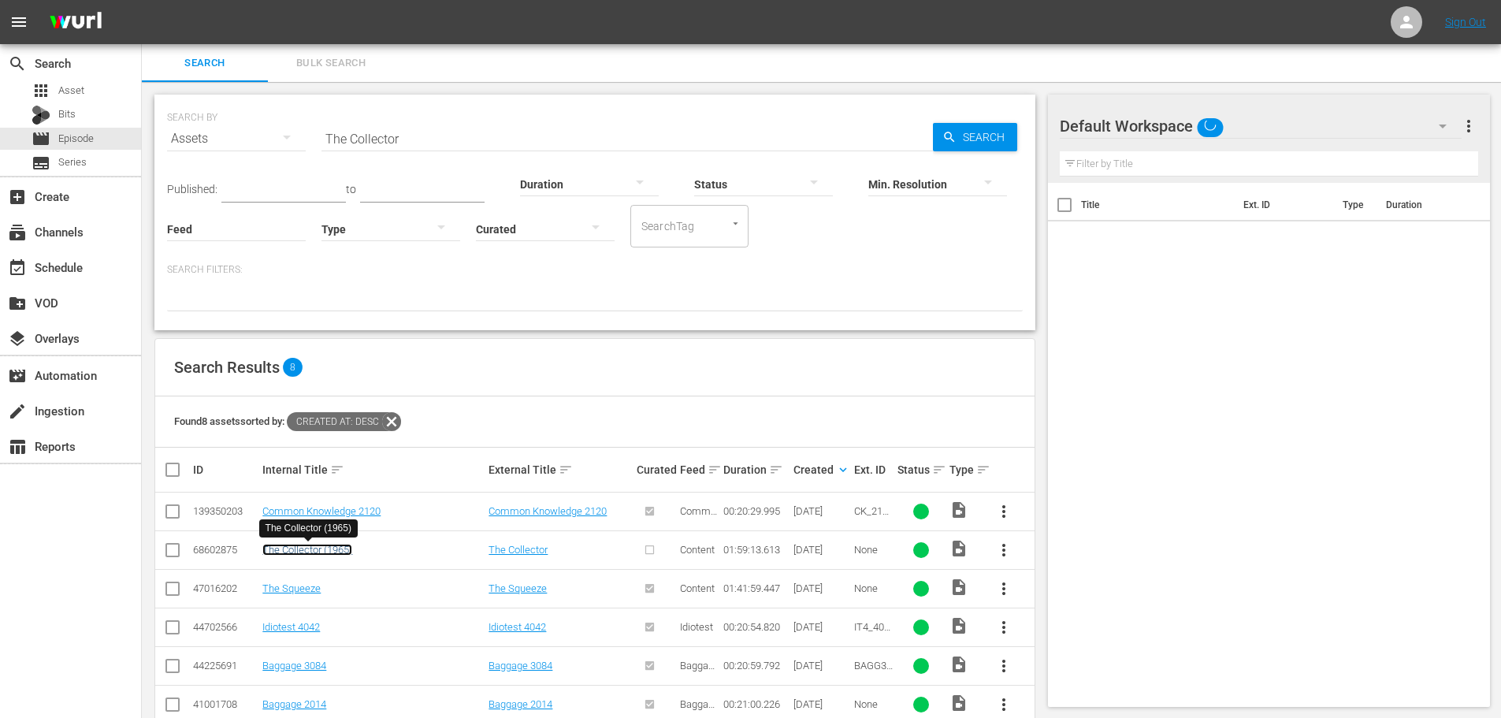
click at [318, 548] on link "The Collector (1965)" at bounding box center [307, 550] width 90 height 12
